Goal: Information Seeking & Learning: Learn about a topic

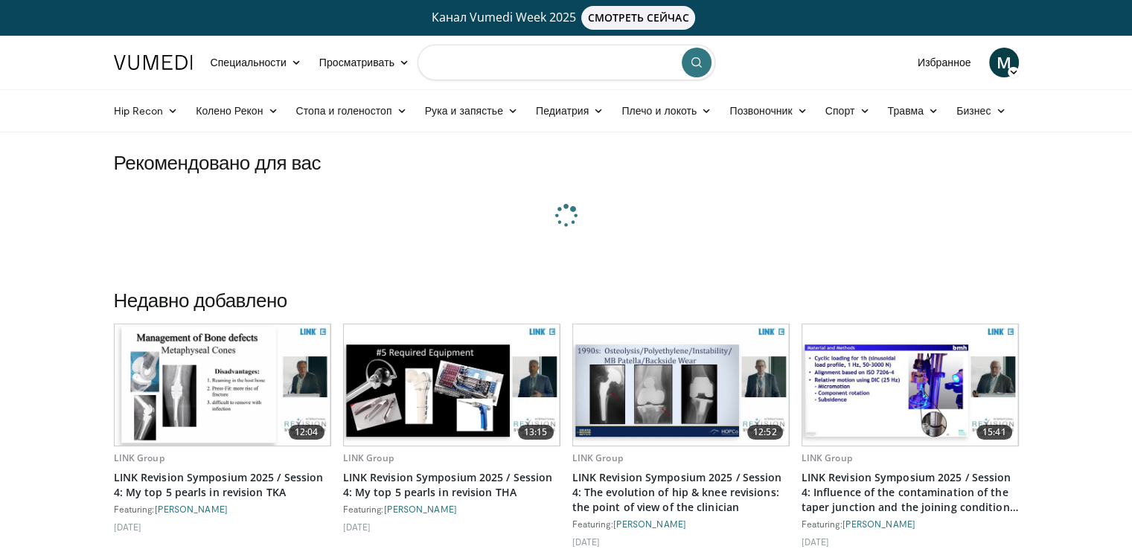
drag, startPoint x: 0, startPoint y: 0, endPoint x: 540, endPoint y: 65, distance: 544.1
click at [540, 65] on input "Поиск тем, вмешательств" at bounding box center [566, 63] width 298 height 36
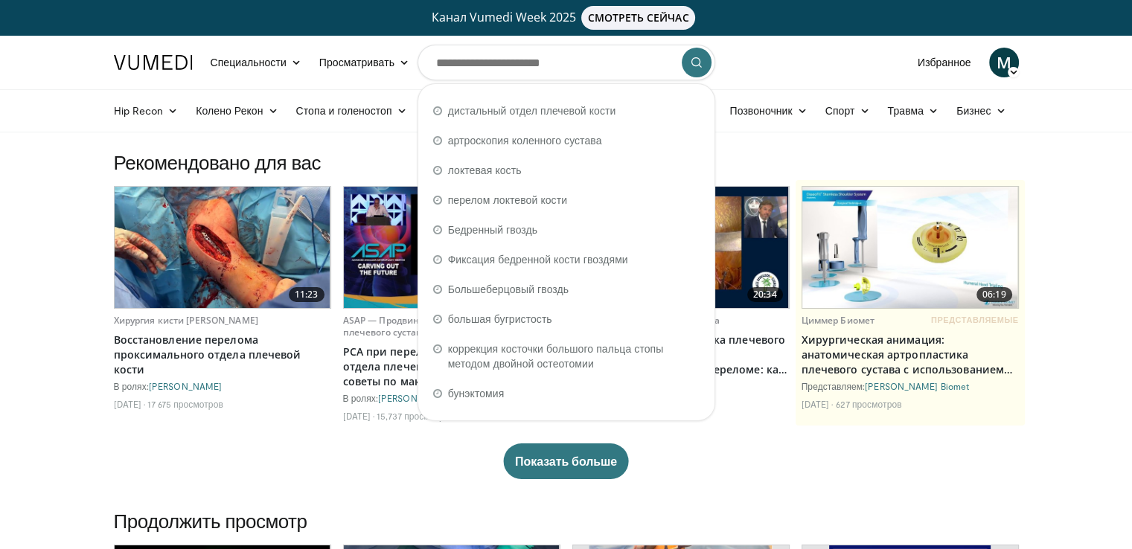
click at [258, 264] on img at bounding box center [223, 247] width 216 height 121
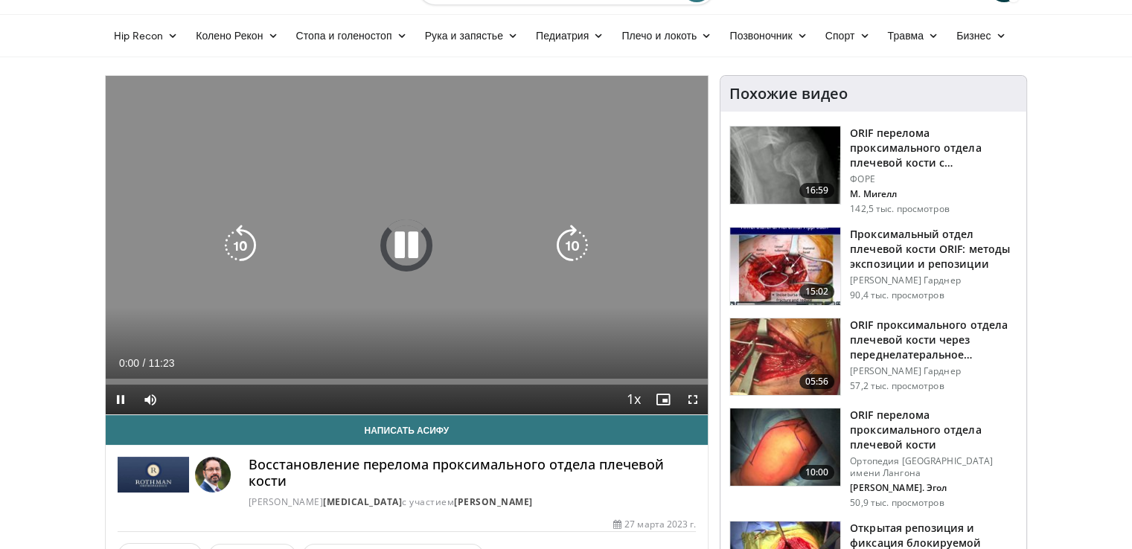
scroll to position [74, 0]
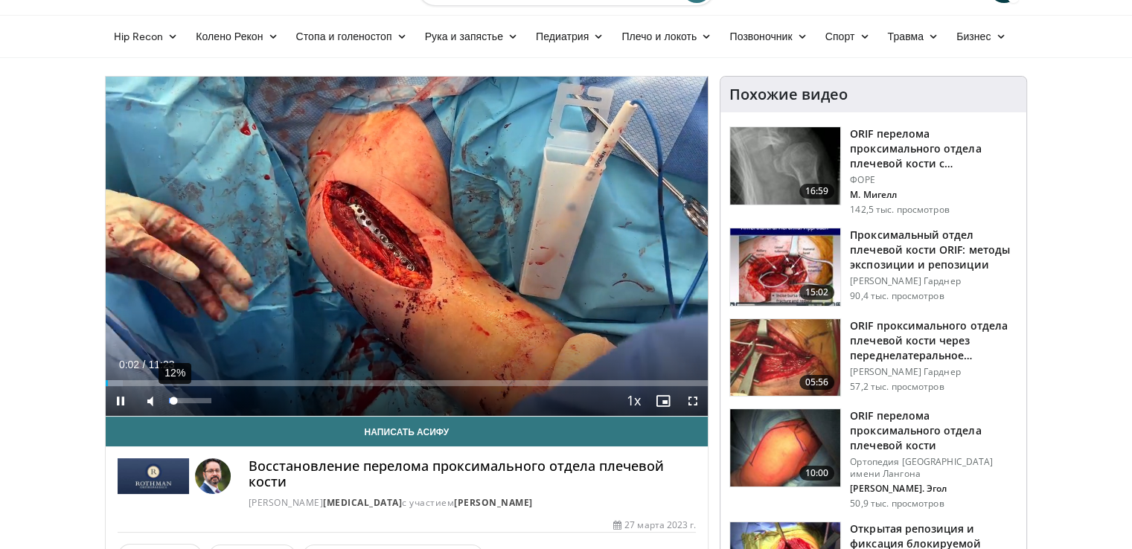
drag, startPoint x: 185, startPoint y: 406, endPoint x: 173, endPoint y: 402, distance: 12.5
click at [173, 402] on div "12%" at bounding box center [190, 401] width 52 height 30
click at [693, 402] on span "Video Player" at bounding box center [693, 401] width 30 height 30
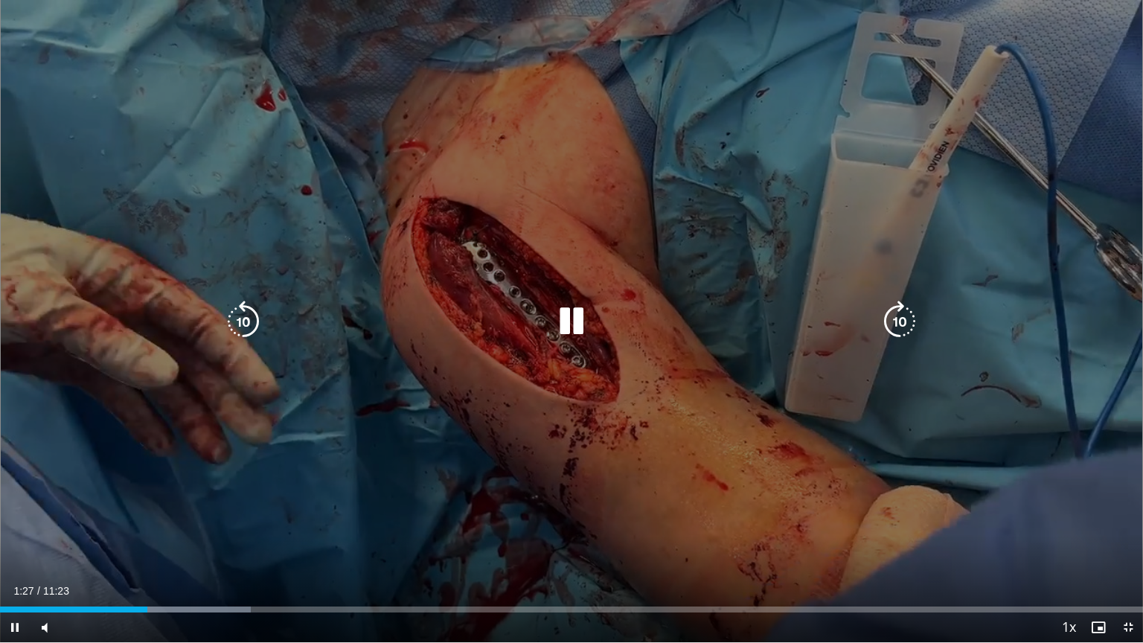
click at [545, 202] on div "10 seconds Tap to unmute" at bounding box center [571, 321] width 1143 height 642
click at [580, 329] on icon "Video Player" at bounding box center [572, 322] width 42 height 42
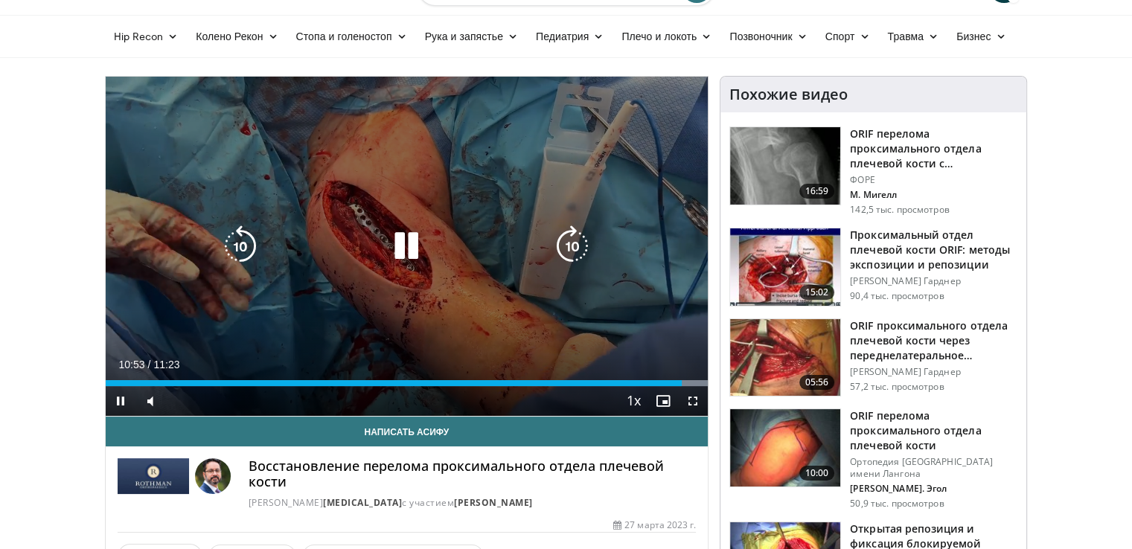
click at [400, 233] on icon "Video Player" at bounding box center [406, 246] width 42 height 42
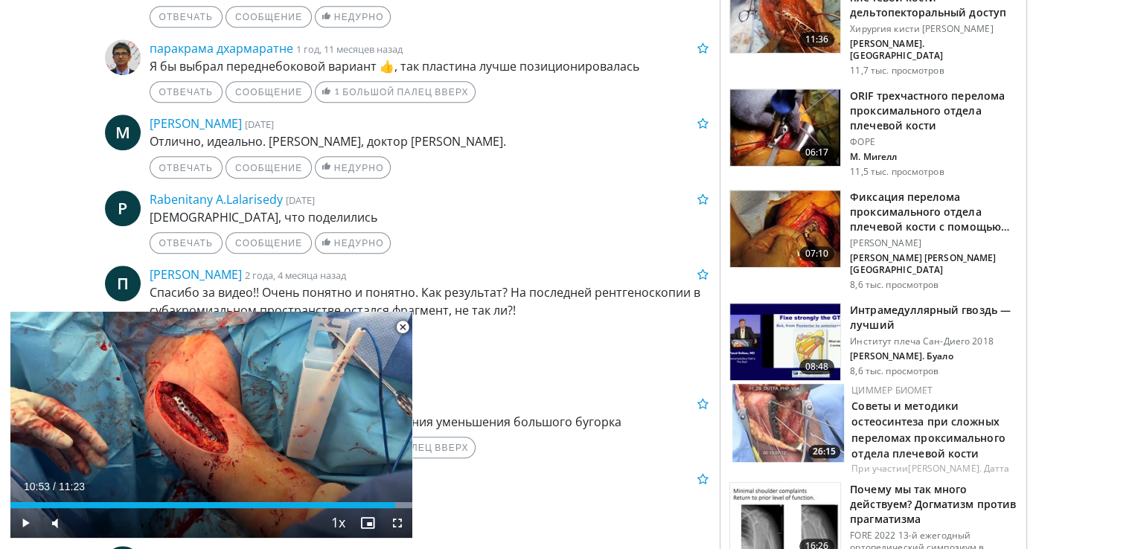
scroll to position [1042, 0]
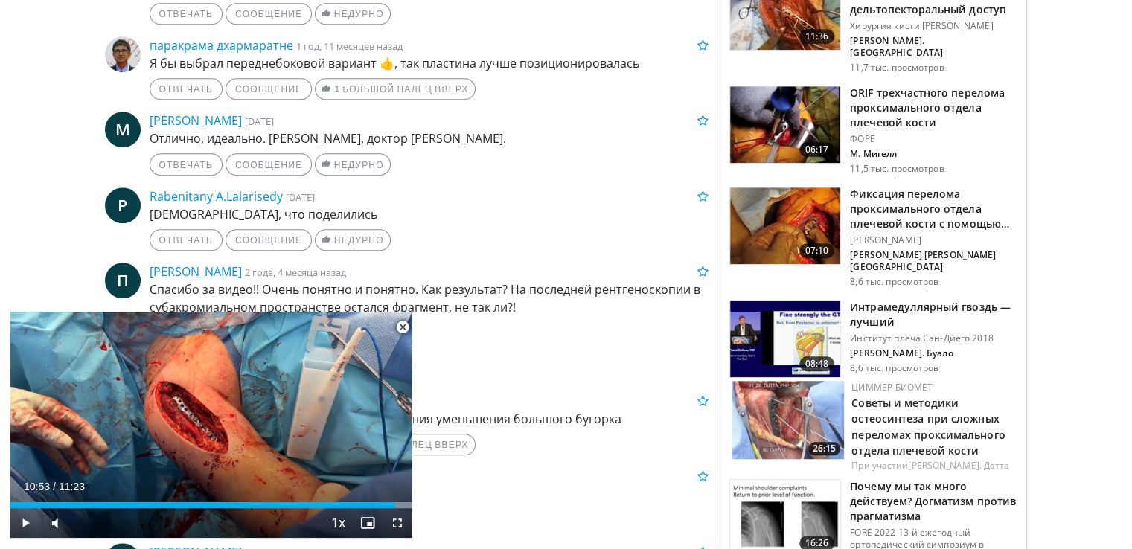
click at [409, 324] on span "Video Player" at bounding box center [403, 327] width 30 height 30
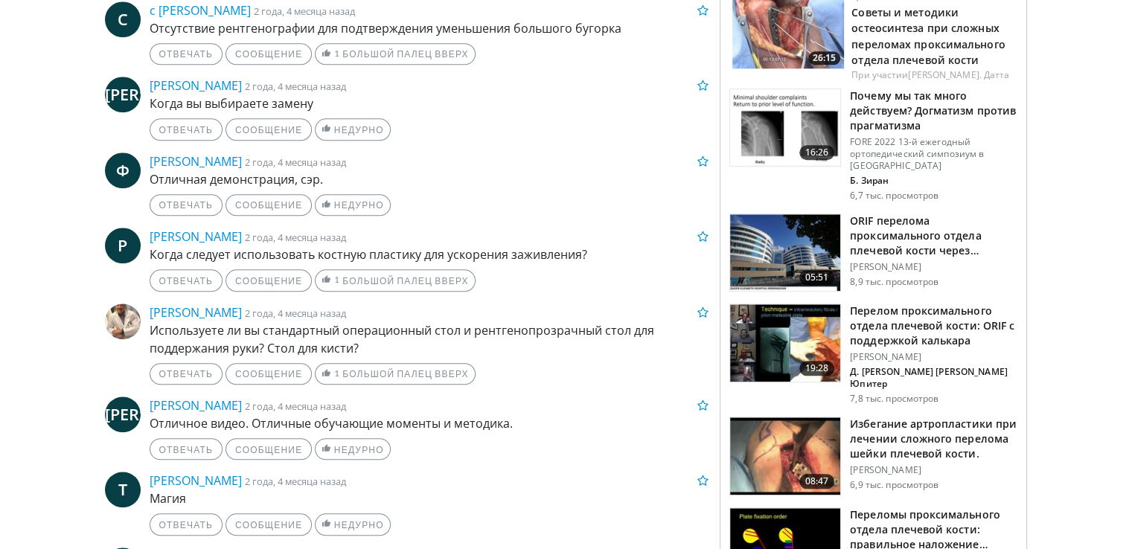
scroll to position [1490, 0]
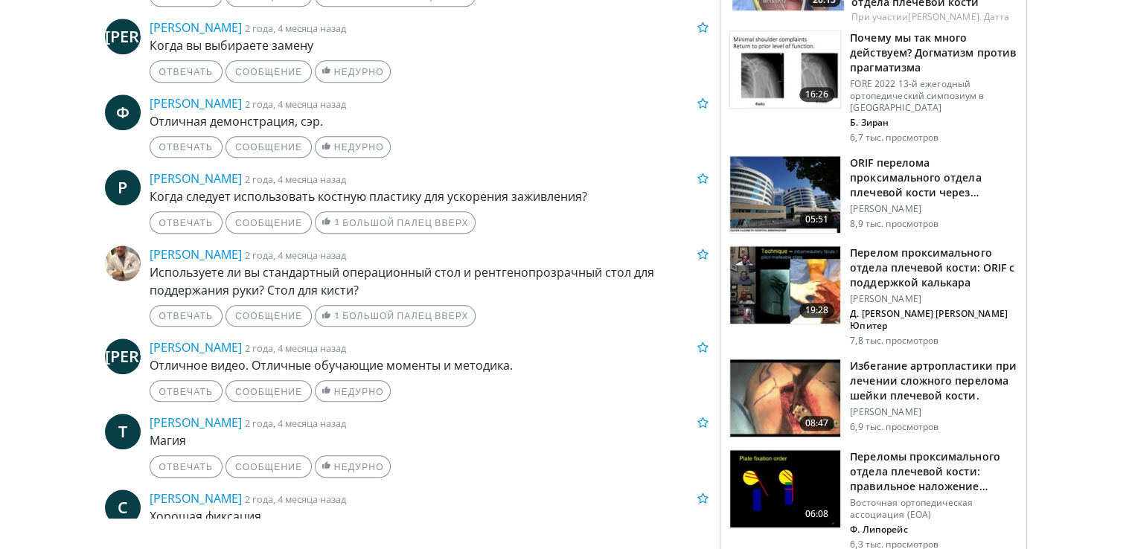
click at [798, 450] on img at bounding box center [785, 488] width 110 height 77
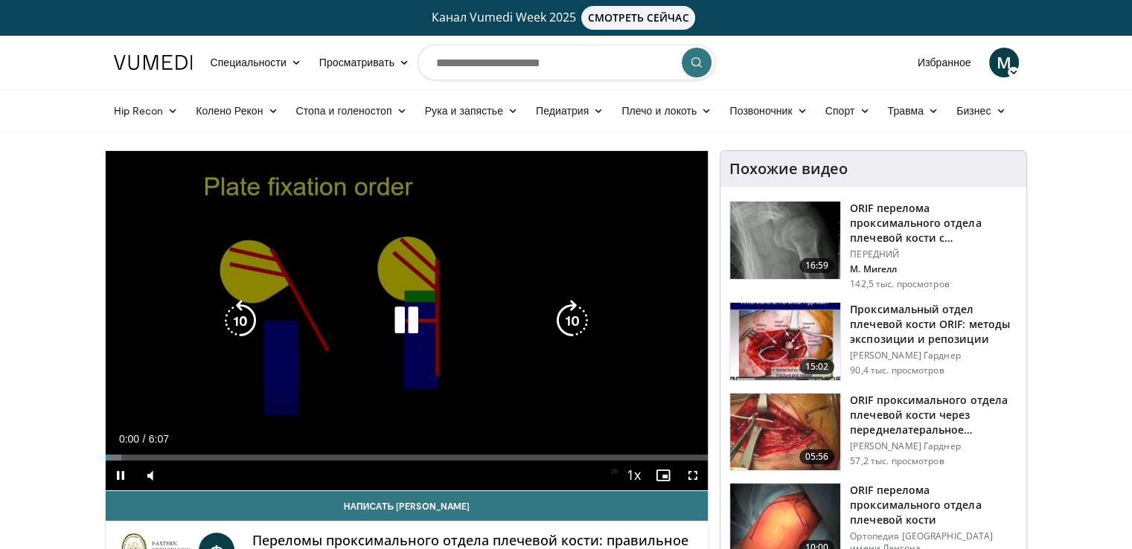
click at [399, 323] on icon "Video Player" at bounding box center [406, 321] width 42 height 42
drag, startPoint x: 406, startPoint y: 319, endPoint x: 342, endPoint y: 359, distance: 75.5
click at [407, 319] on icon "Video Player" at bounding box center [406, 321] width 42 height 42
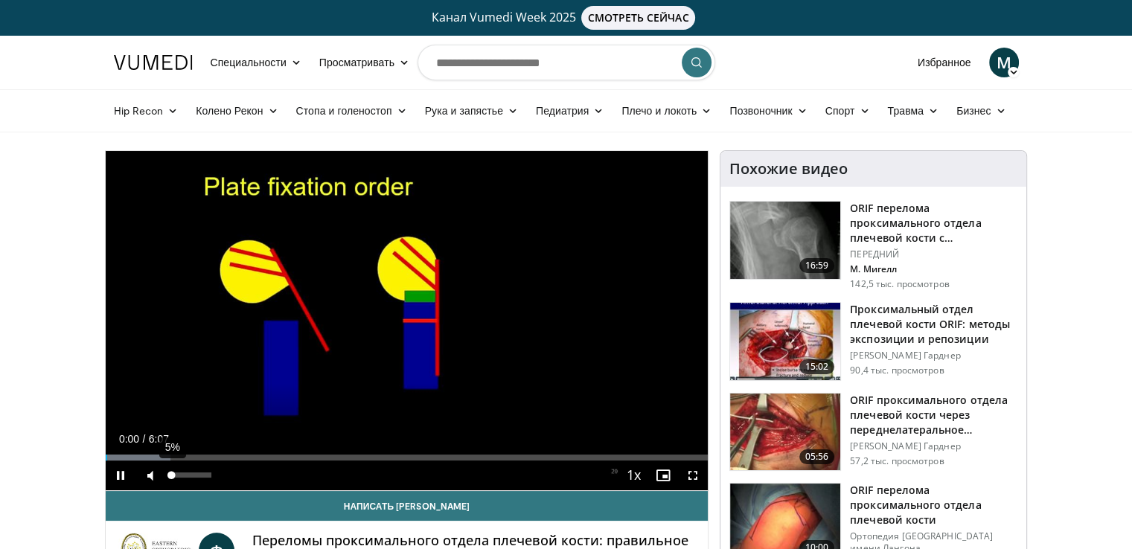
click at [170, 474] on div "Volume Level" at bounding box center [170, 474] width 3 height 5
click at [131, 457] on div "Progress Bar" at bounding box center [131, 458] width 1 height 6
click at [530, 470] on div "Current Time 0:25 / Duration 6:07 Pause Skip Backward Skip Forward Mute 2% Load…" at bounding box center [407, 476] width 603 height 30
click at [560, 480] on div "Current Time 0:54 / Duration 6:07 Pause Skip Backward Skip Forward Mute 2% Load…" at bounding box center [407, 476] width 603 height 30
click at [699, 480] on span "Video Player" at bounding box center [693, 476] width 30 height 30
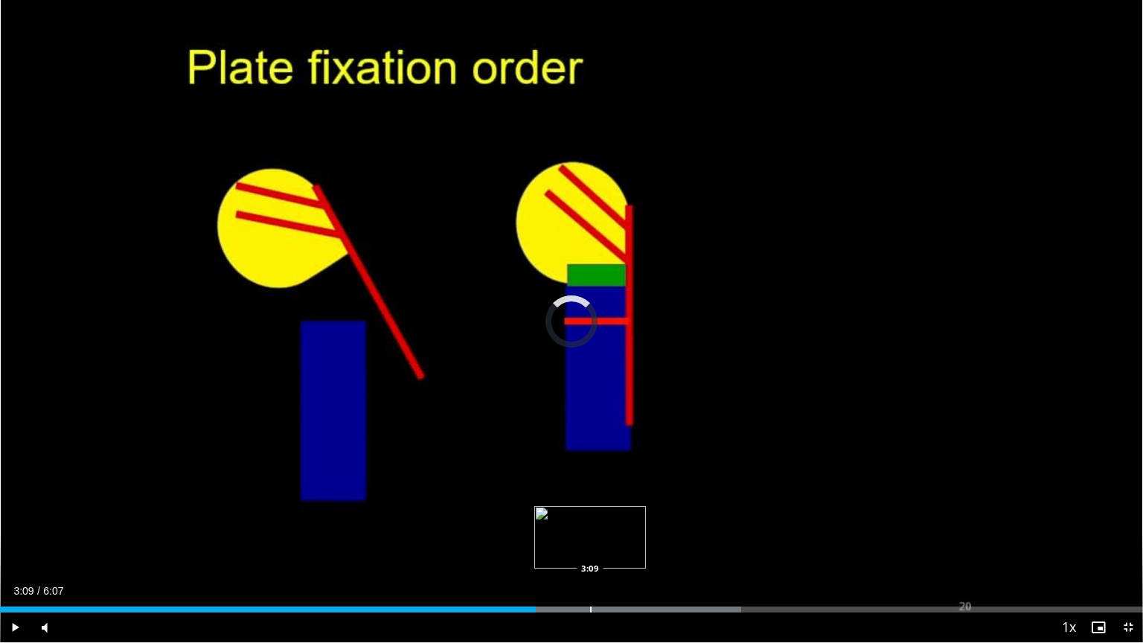
click at [590, 548] on div "Progress Bar" at bounding box center [590, 609] width 1 height 6
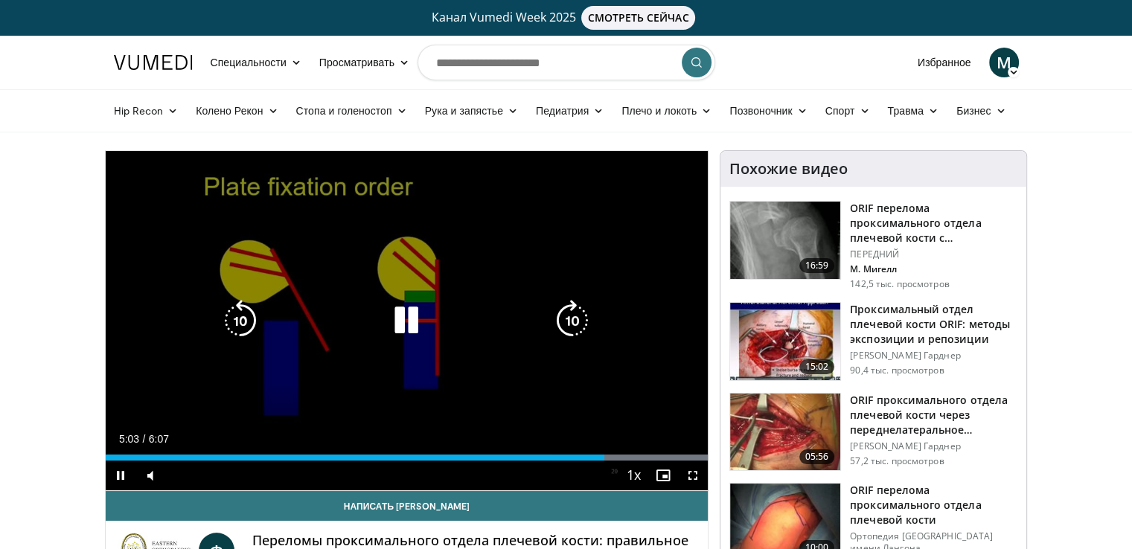
click at [402, 322] on icon "Video Player" at bounding box center [406, 321] width 42 height 42
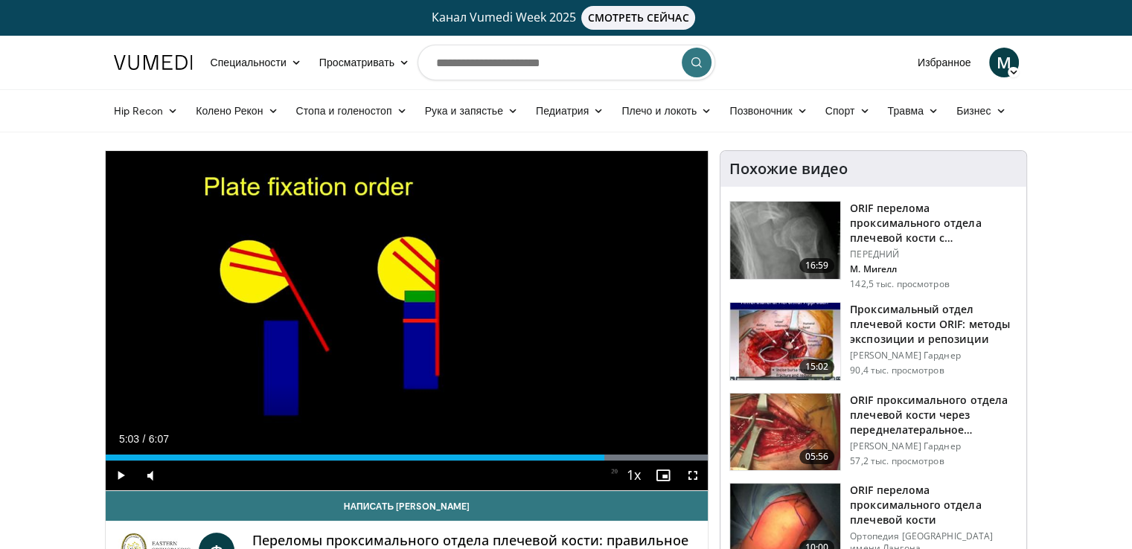
click at [755, 241] on img at bounding box center [785, 240] width 110 height 77
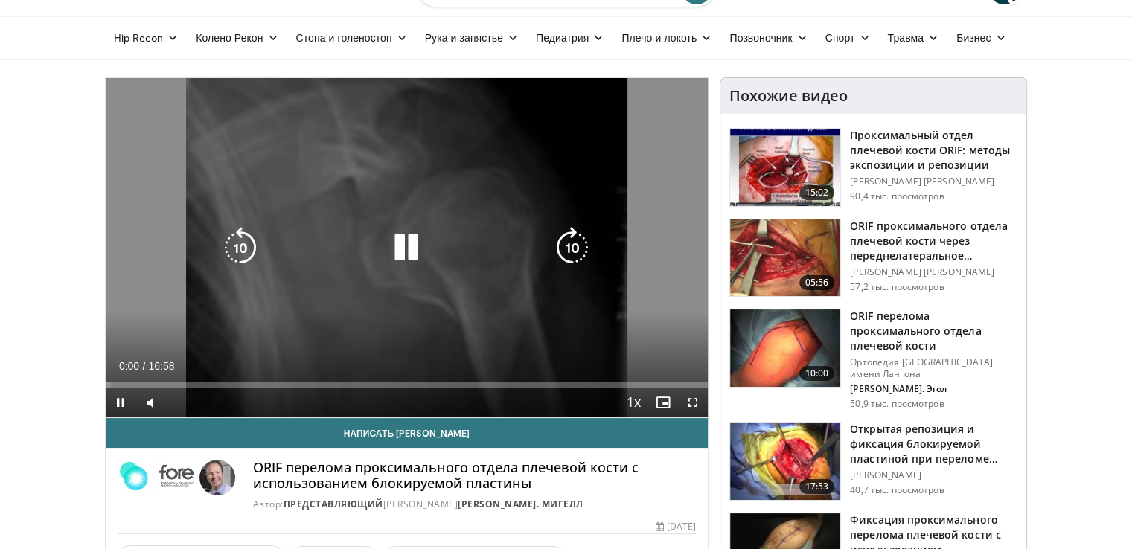
scroll to position [74, 0]
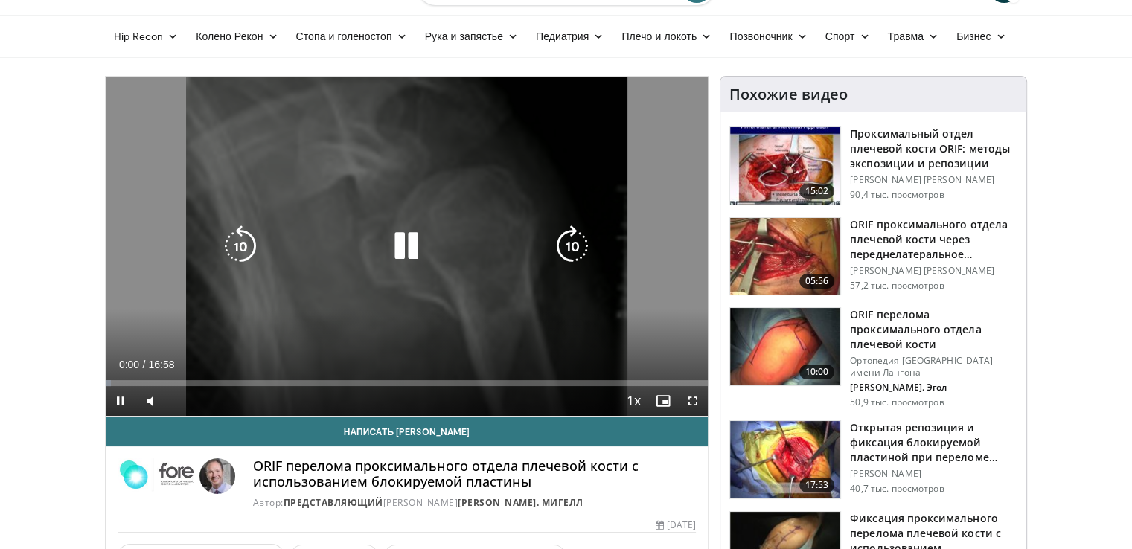
click at [402, 245] on icon "Video Player" at bounding box center [406, 246] width 42 height 42
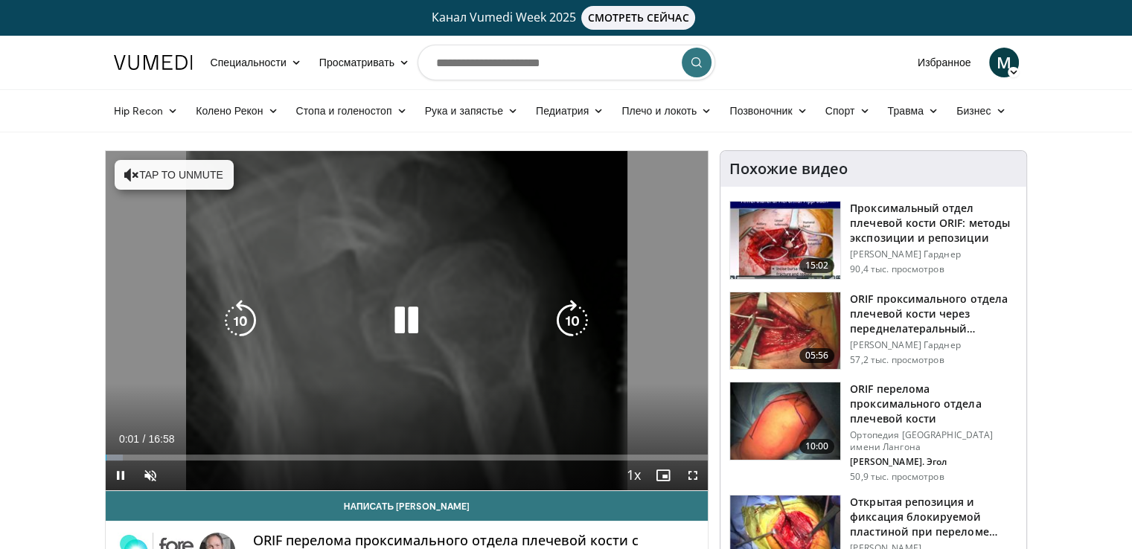
click at [397, 318] on icon "Video Player" at bounding box center [406, 321] width 42 height 42
click at [399, 326] on icon "Video Player" at bounding box center [406, 321] width 42 height 42
click at [283, 471] on div "Current Time 0:02 / Duration 16:58 Pause Skip Backward Skip Forward Unmute Load…" at bounding box center [407, 476] width 603 height 30
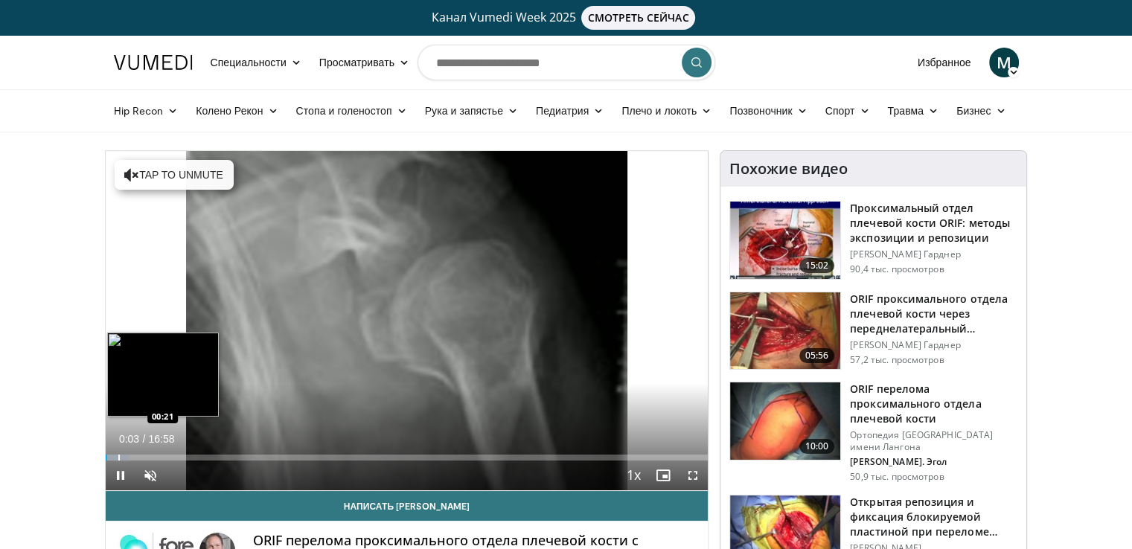
click at [120, 455] on div "Progress Bar" at bounding box center [118, 458] width 1 height 6
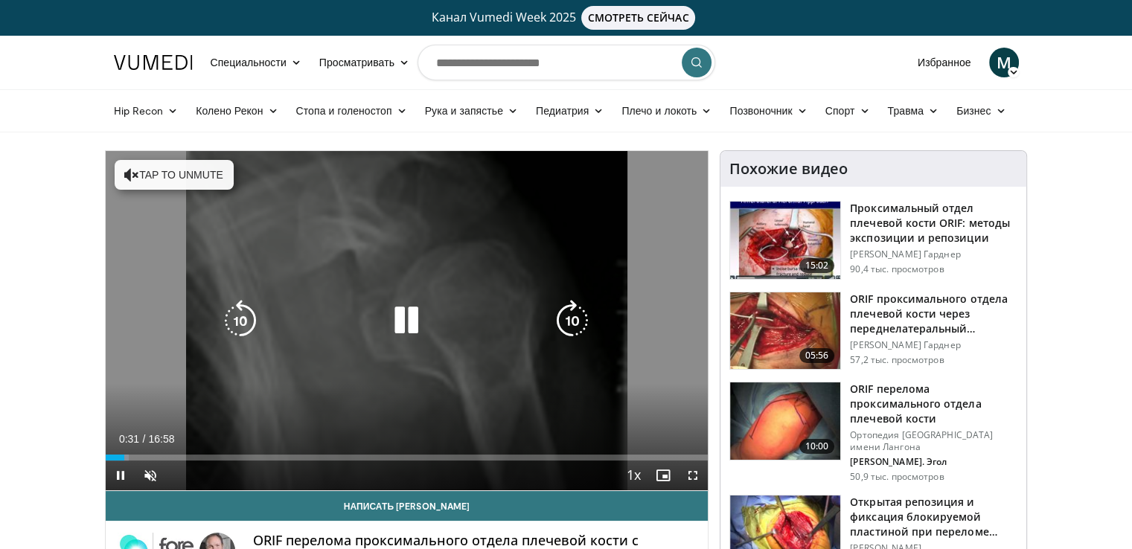
click at [131, 171] on icon "Video Player" at bounding box center [131, 174] width 15 height 15
click at [411, 323] on icon "Video Player" at bounding box center [406, 321] width 42 height 42
